Goal: Task Accomplishment & Management: Manage account settings

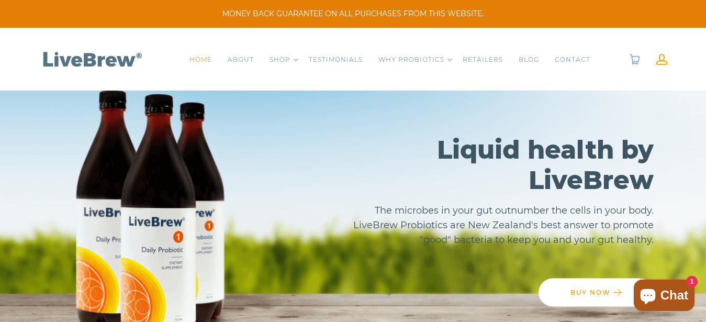
click at [662, 62] on link at bounding box center [661, 59] width 11 height 11
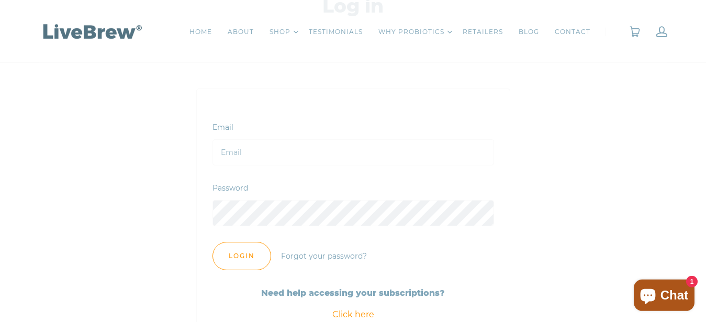
scroll to position [194, 0]
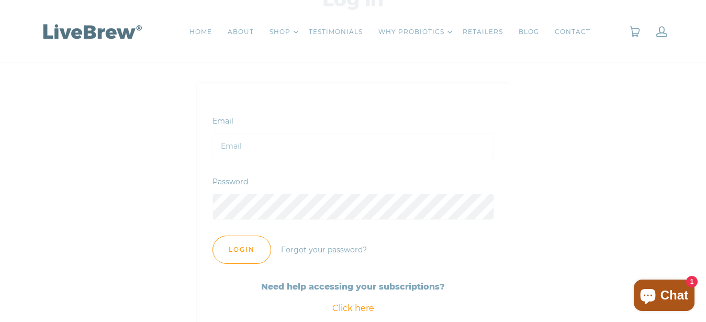
click at [302, 150] on input "Email" at bounding box center [354, 146] width 282 height 26
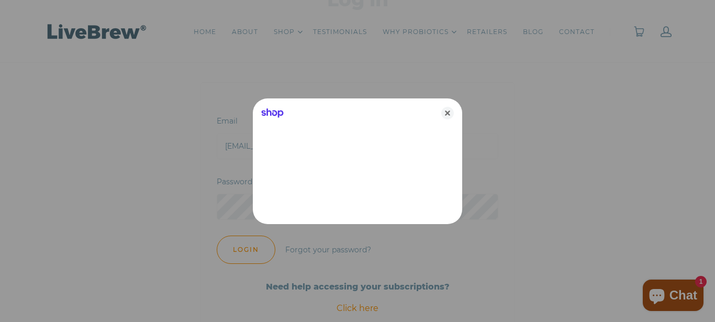
type input "[EMAIL_ADDRESS][DOMAIN_NAME]"
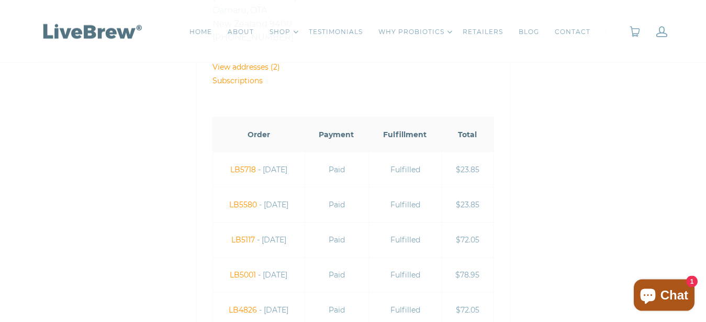
scroll to position [315, 0]
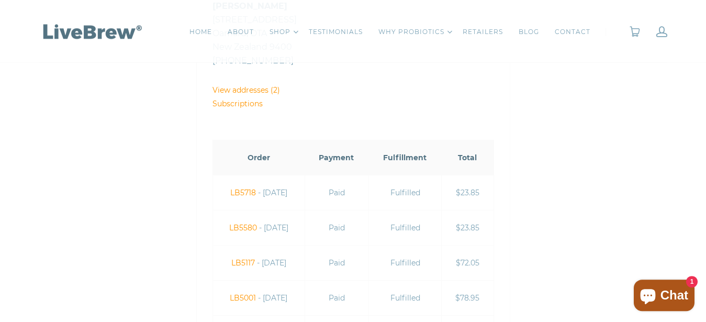
click at [258, 105] on link "Subscriptions" at bounding box center [238, 103] width 50 height 9
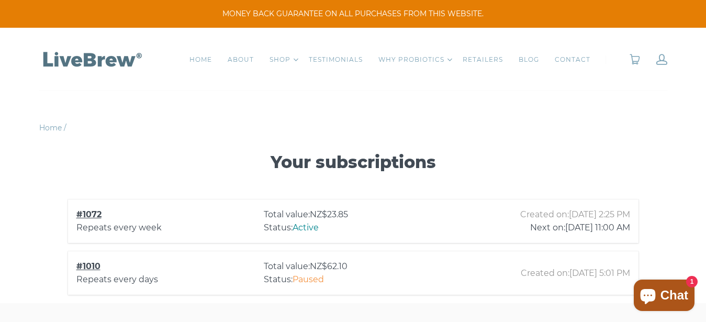
click at [305, 228] on span "Active" at bounding box center [306, 227] width 26 height 10
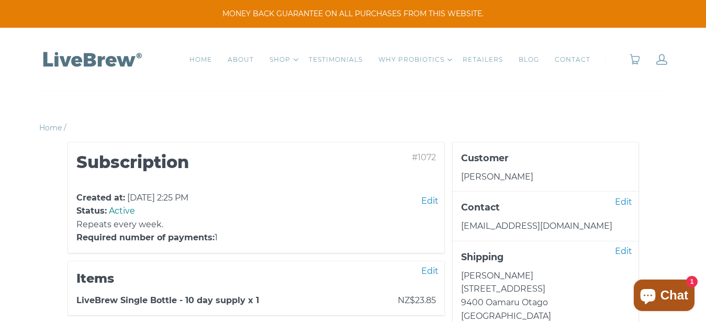
click at [430, 201] on div "Edit" at bounding box center [430, 201] width 26 height 17
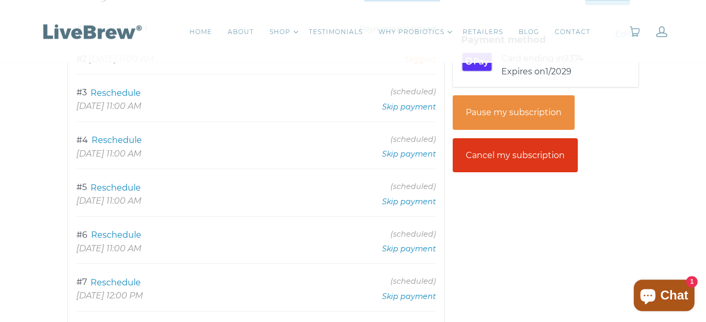
scroll to position [374, 0]
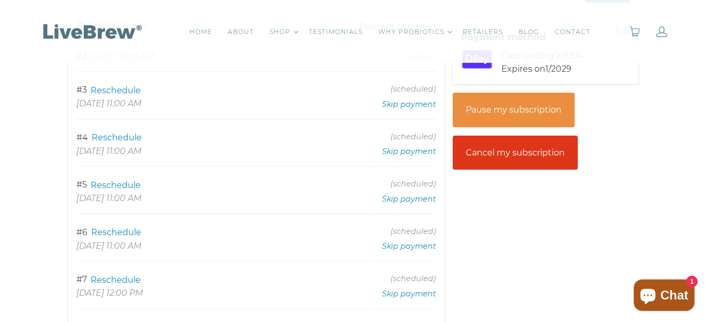
click at [506, 118] on div "Pause my subscription" at bounding box center [514, 110] width 122 height 35
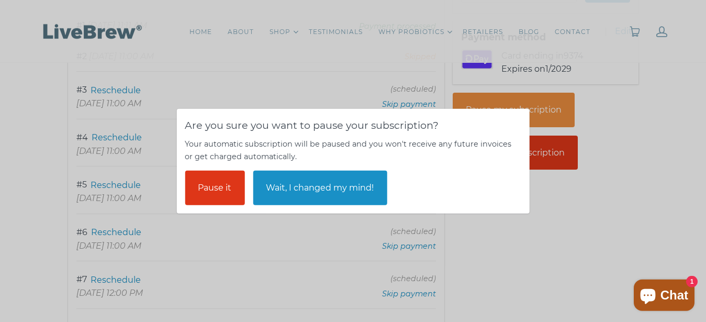
click at [203, 185] on div "Pause it" at bounding box center [215, 188] width 60 height 35
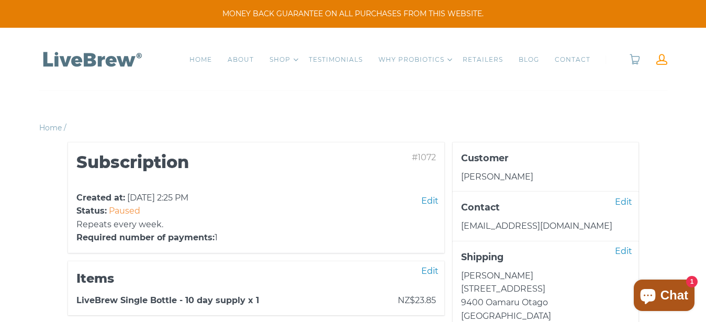
click at [663, 58] on link at bounding box center [661, 59] width 11 height 11
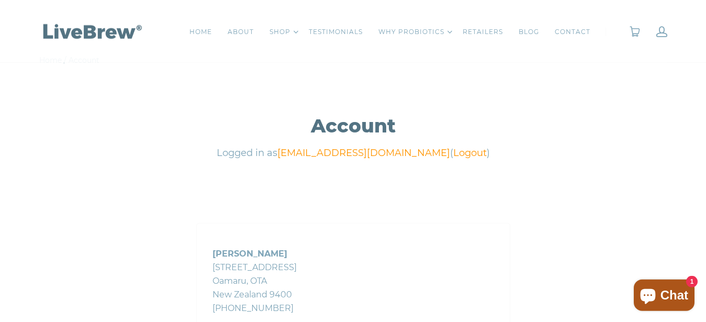
scroll to position [51, 0]
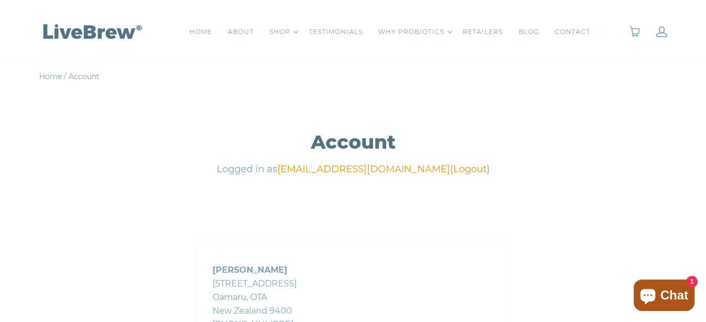
click at [453, 171] on link "Logout" at bounding box center [470, 169] width 34 height 12
